Goal: Information Seeking & Learning: Learn about a topic

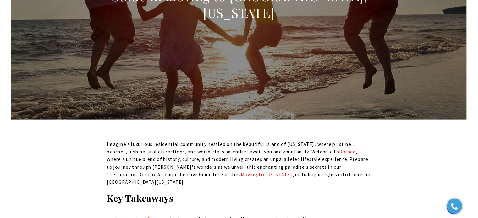
scroll to position [295, 0]
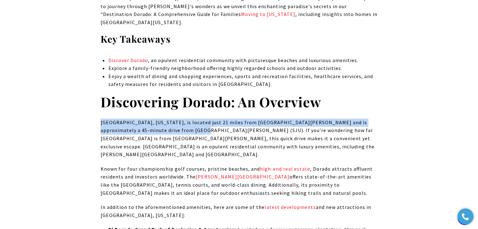
drag, startPoint x: 162, startPoint y: 123, endPoint x: 100, endPoint y: 114, distance: 62.6
click at [100, 119] on p "Dorado, Puerto Rico, is located just 21 miles from San Juan and is approximatel…" at bounding box center [238, 139] width 277 height 40
copy p "Dorado, Puerto Rico, is located just 21 miles from San Juan and is approximatel…"
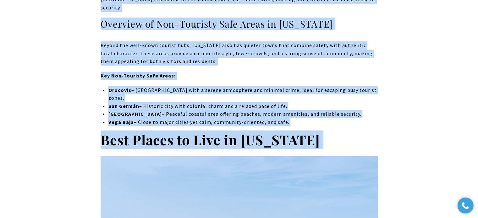
scroll to position [2100, 0]
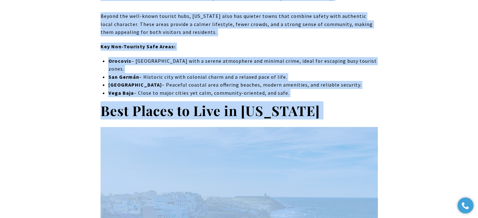
drag, startPoint x: 100, startPoint y: 40, endPoint x: 374, endPoint y: 116, distance: 284.4
drag, startPoint x: 448, startPoint y: 73, endPoint x: 202, endPoint y: 42, distance: 248.2
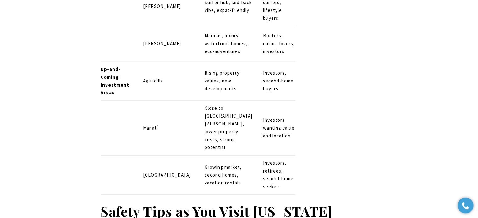
scroll to position [3042, 0]
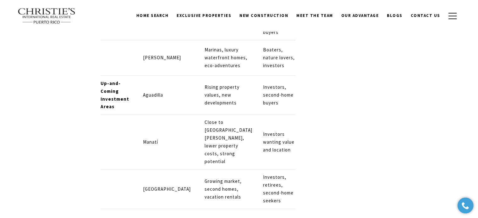
drag, startPoint x: 102, startPoint y: 30, endPoint x: 309, endPoint y: 85, distance: 214.3
copy div "Best Places to Live in Puerto Rico Image Source: christiesrealestatepr.com Puer…"
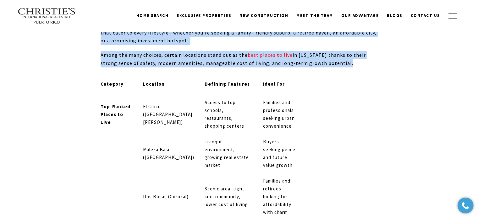
scroll to position [2226, 0]
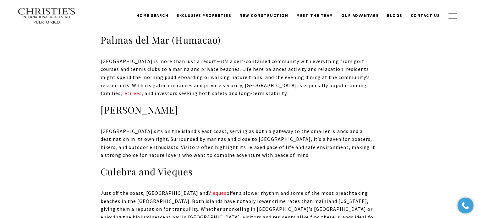
scroll to position [0, 0]
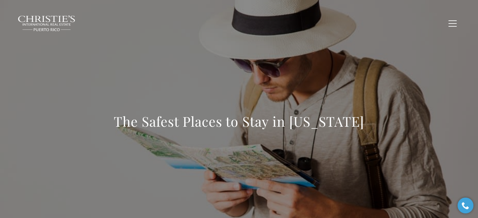
drag, startPoint x: 114, startPoint y: 119, endPoint x: 360, endPoint y: 118, distance: 245.3
click at [360, 118] on h1 "The Safest Places to Stay in Puerto Rico" at bounding box center [239, 122] width 250 height 18
copy h1 "The Safest Places to Stay in Puerto Rico"
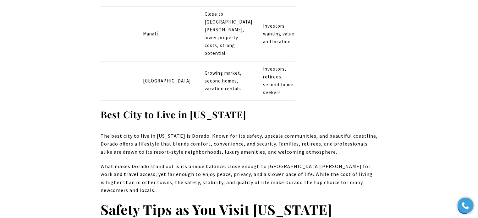
scroll to position [3141, 0]
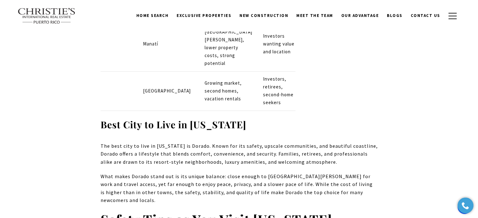
drag, startPoint x: 241, startPoint y: 55, endPoint x: 92, endPoint y: 53, distance: 149.5
copy strong "Best City to Live in Puerto Rico"
drag, startPoint x: 324, startPoint y: 94, endPoint x: 99, endPoint y: 80, distance: 225.9
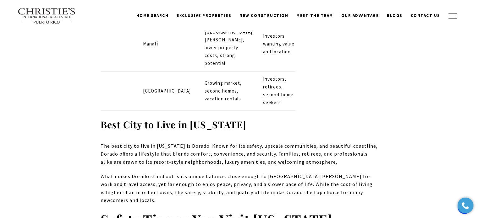
copy p "The best city to live in Puerto Rico is Dorado. Known for its safety, upscale c…"
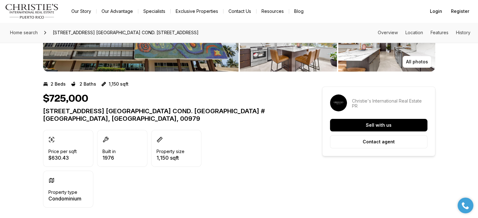
scroll to position [94, 0]
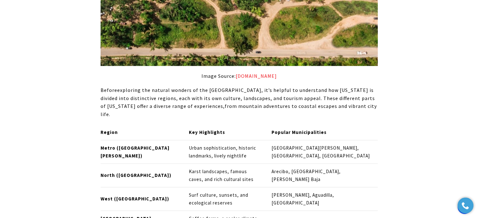
scroll to position [597, 0]
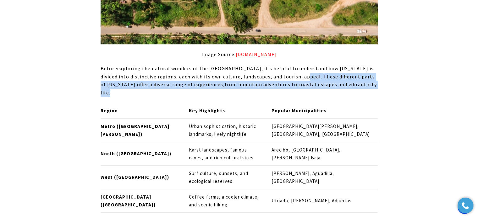
drag, startPoint x: 290, startPoint y: 76, endPoint x: 360, endPoint y: 84, distance: 70.2
click at [360, 84] on p "Before exploring the natural wonders of the West Coast, it’s helpful to underst…" at bounding box center [238, 81] width 277 height 32
copy p "These different parts of Puerto Rico offer a diverse range of experiences, from…"
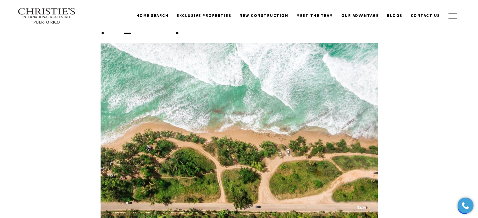
scroll to position [408, 0]
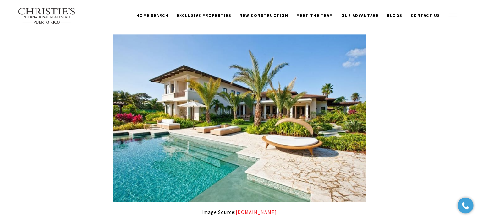
scroll to position [754, 0]
drag, startPoint x: 0, startPoint y: -30, endPoint x: 482, endPoint y: 201, distance: 534.6
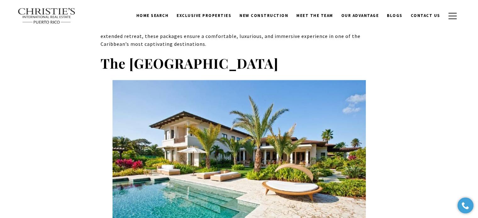
scroll to position [660, 0]
